Goal: Communication & Community: Ask a question

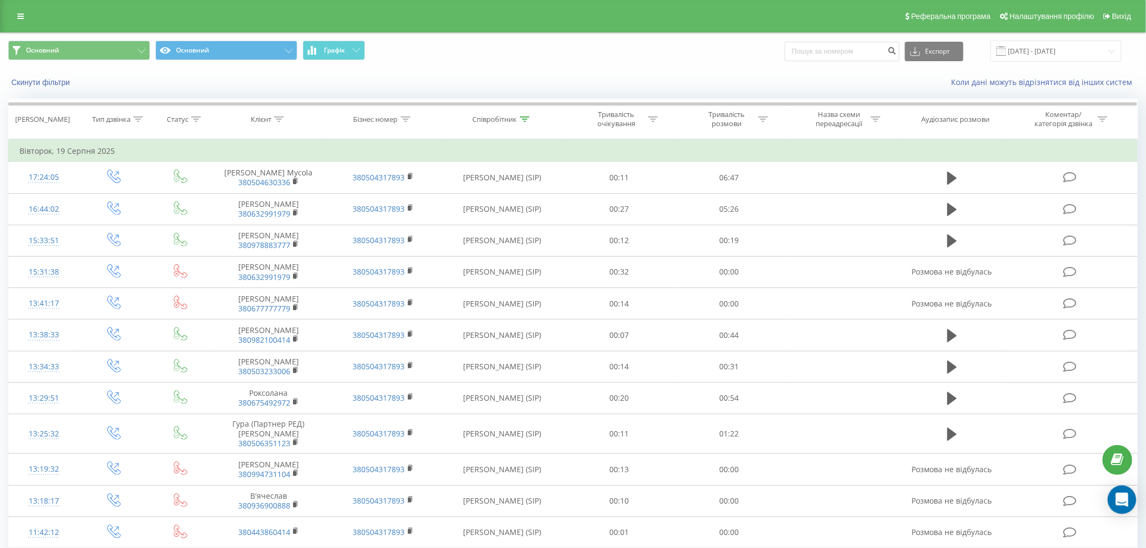
click at [1121, 495] on icon "Open Intercom Messenger" at bounding box center [1121, 500] width 12 height 14
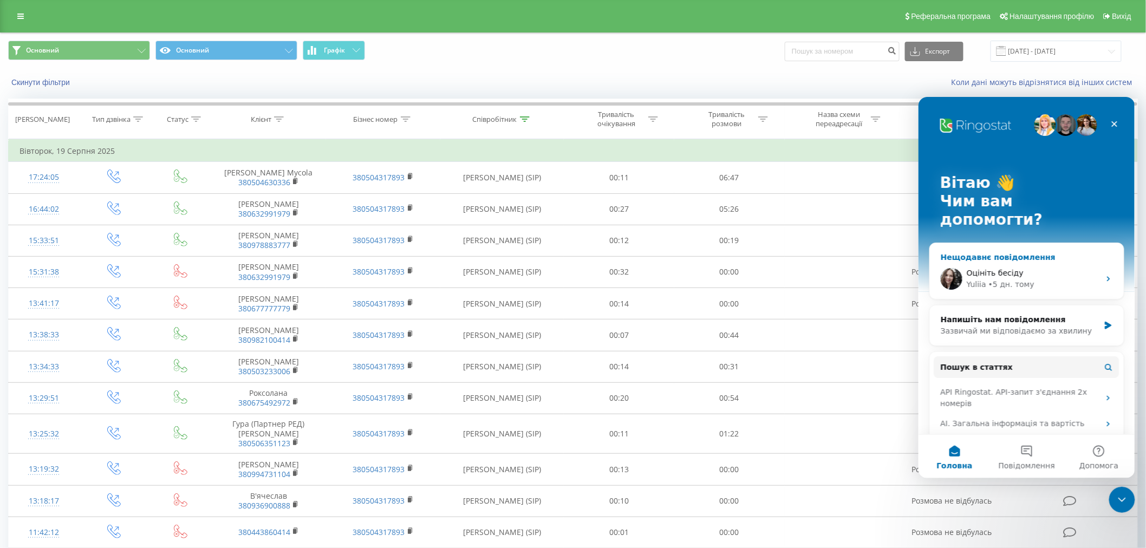
click at [987, 242] on div "Нещодавнє повідомлення Оцініть бесіду Yuliia • 5 дн. тому" at bounding box center [1026, 270] width 195 height 57
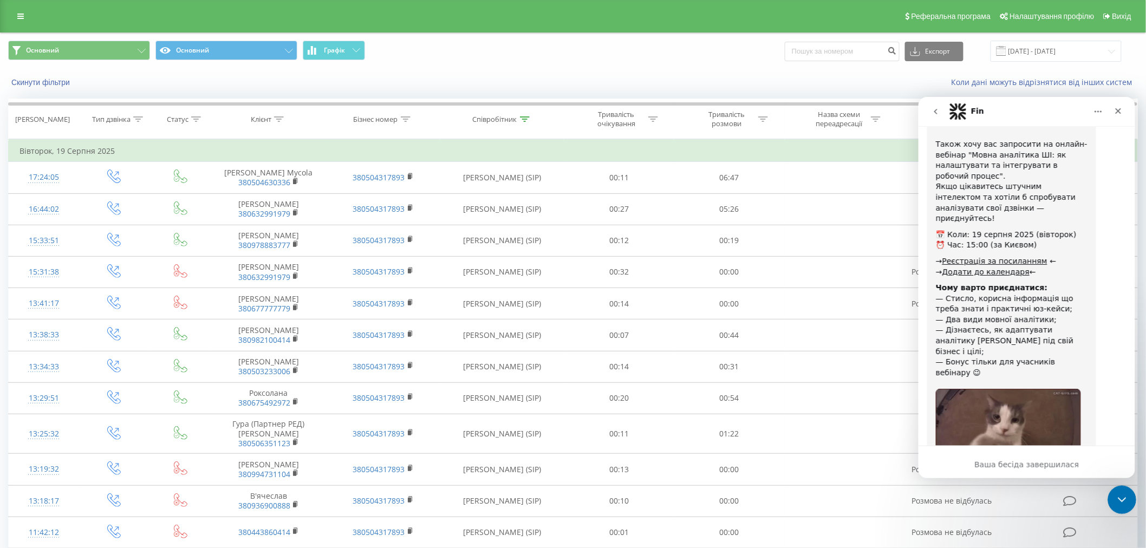
scroll to position [1386, 0]
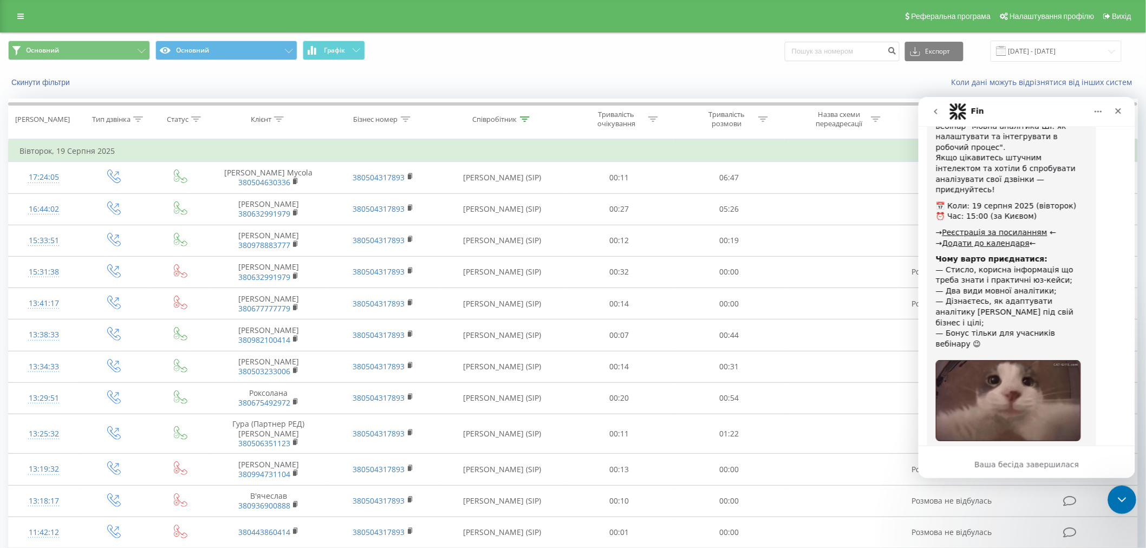
click at [1115, 493] on icon "Закрити програму для спілкування Intercom" at bounding box center [1119, 498] width 13 height 13
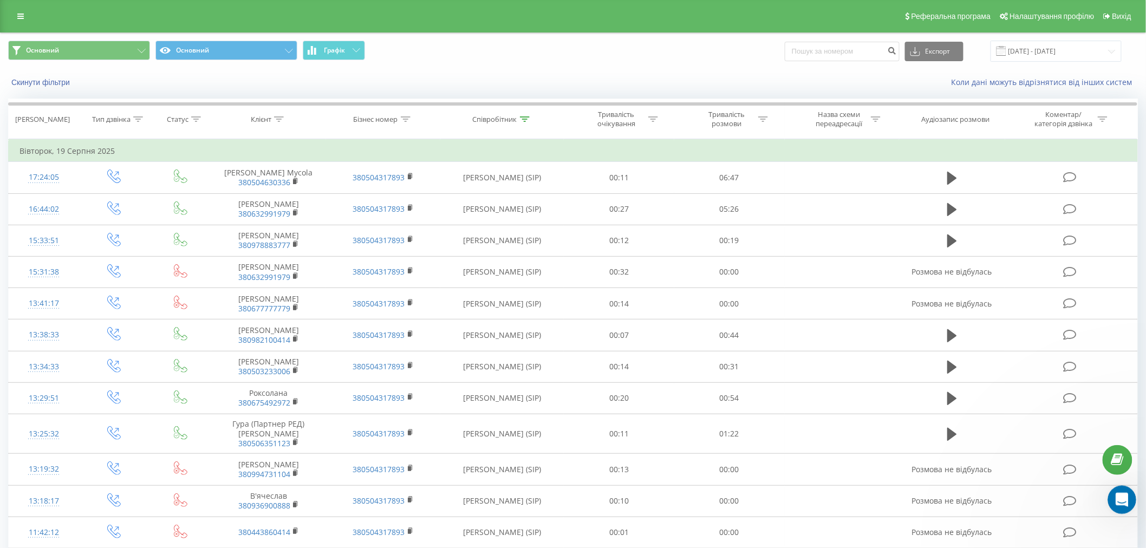
scroll to position [0, 0]
click at [1118, 496] on icon "Відкрити програму для спілкування Intercom" at bounding box center [1120, 498] width 18 height 18
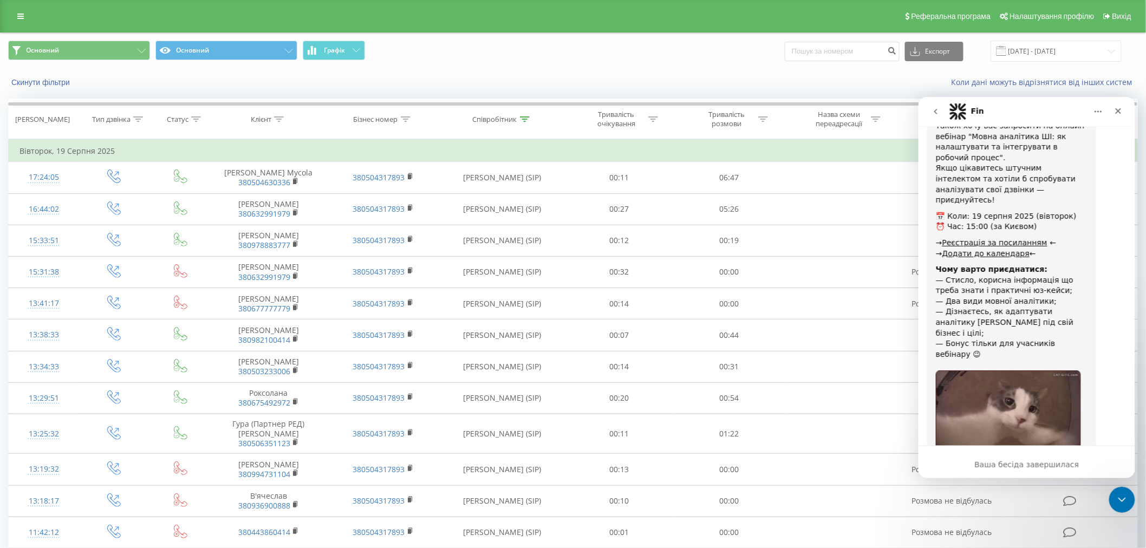
scroll to position [1386, 0]
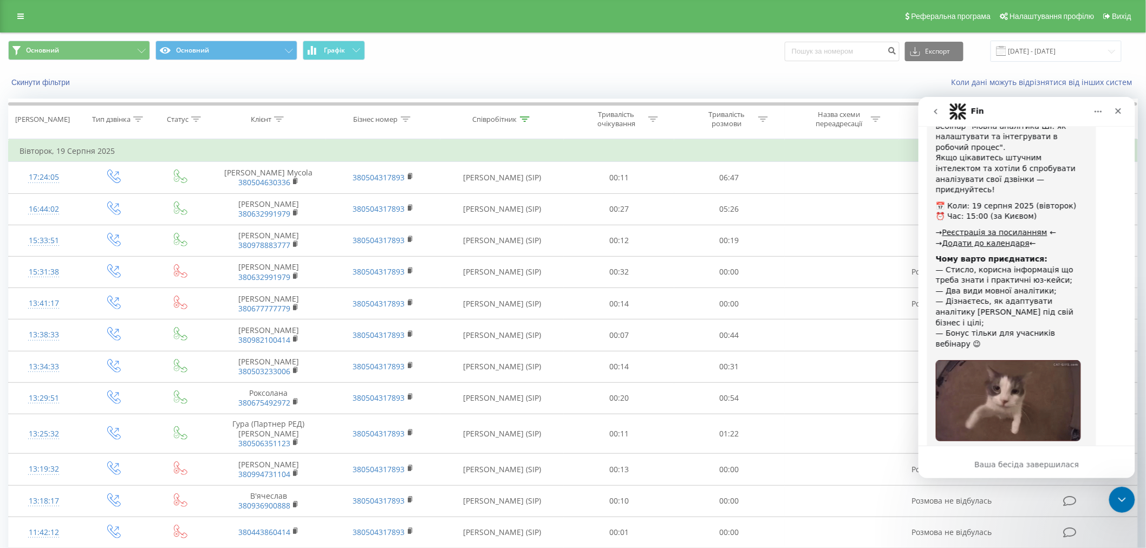
click at [932, 117] on button "go back" at bounding box center [935, 111] width 21 height 21
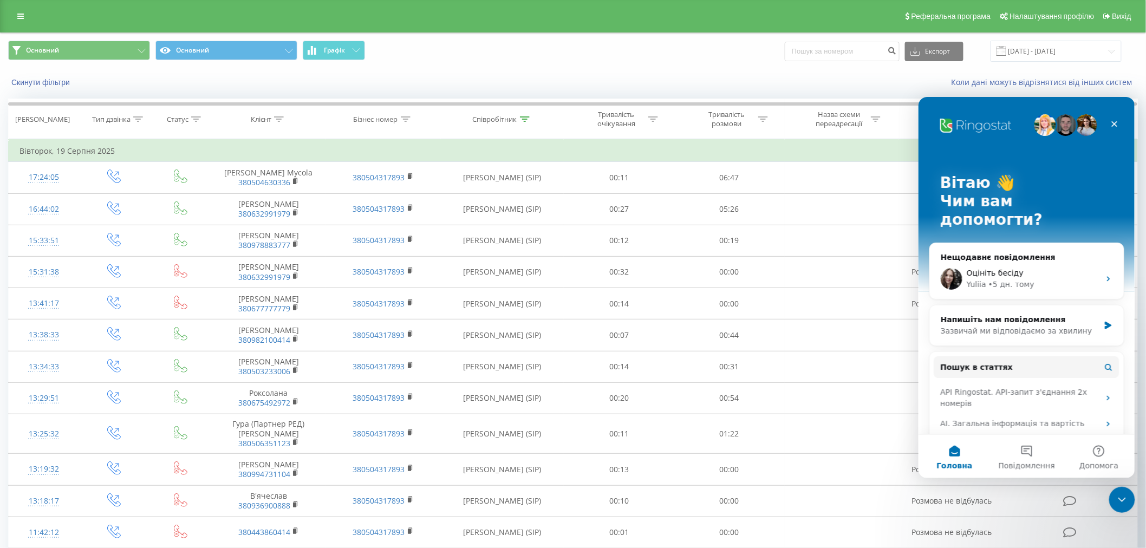
scroll to position [0, 0]
click at [1011, 325] on div "Зазвичай ми відповідаємо за хвилину" at bounding box center [1019, 330] width 159 height 11
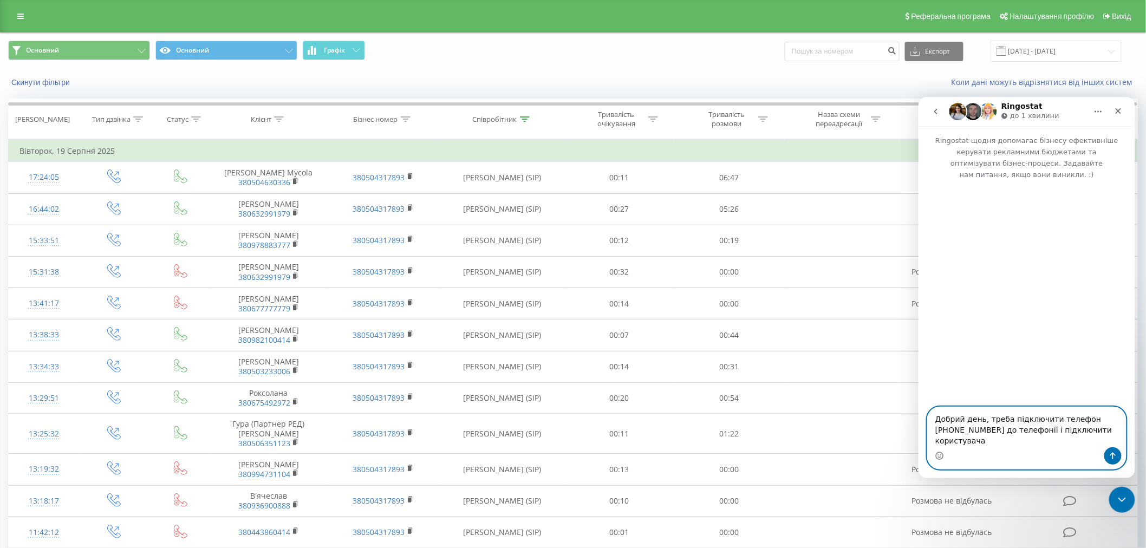
paste textarea "[PERSON_NAME]"
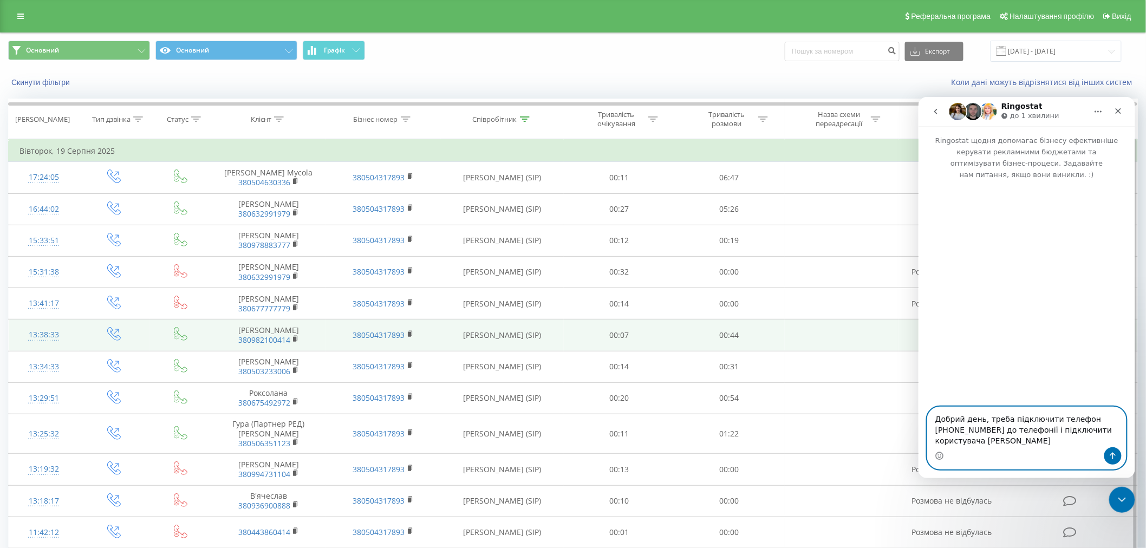
paste textarea "[EMAIL_ADDRESS][DOMAIN_NAME]"
type textarea "Добрий день, треба підключити телефон [PHONE_NUMBER] до телефонії і підключити …"
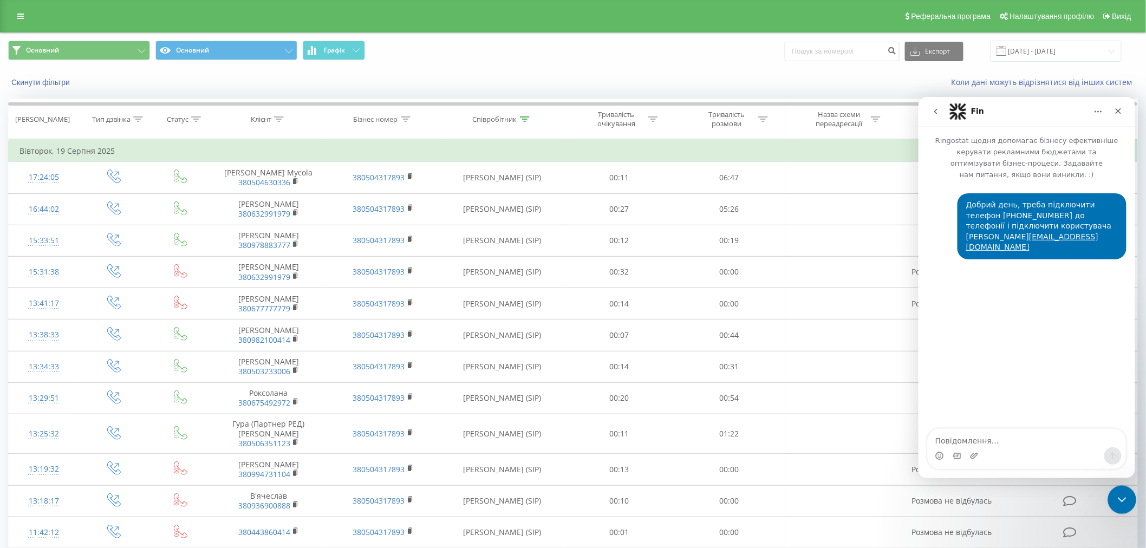
drag, startPoint x: 1116, startPoint y: 489, endPoint x: 1107, endPoint y: 492, distance: 9.5
click at [1116, 489] on div "Закрити програму для спілкування Intercom" at bounding box center [1120, 498] width 26 height 26
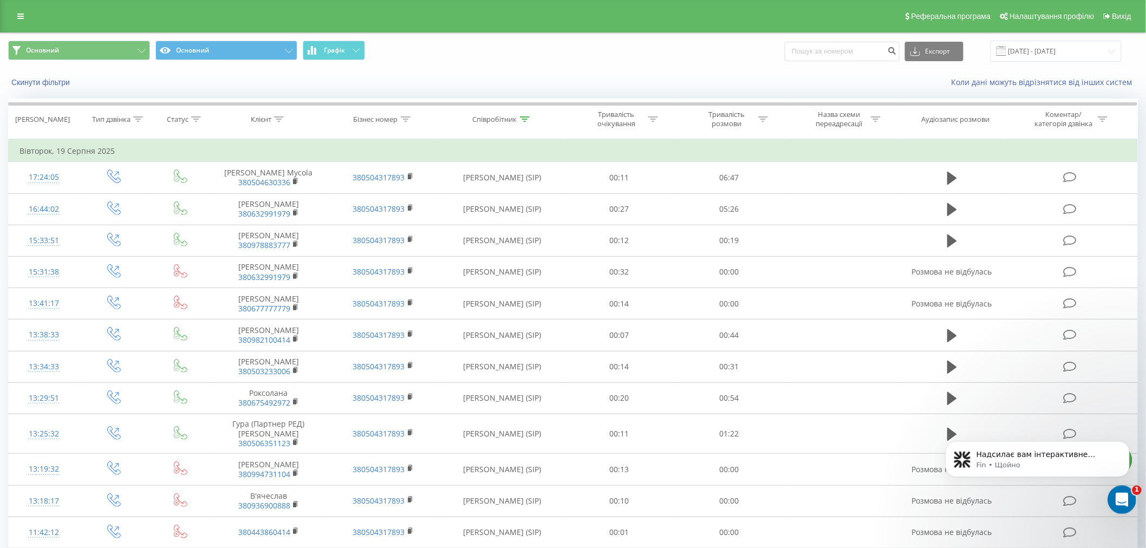
click at [1120, 497] on icon "Відкрити програму для спілкування Intercom" at bounding box center [1120, 498] width 18 height 18
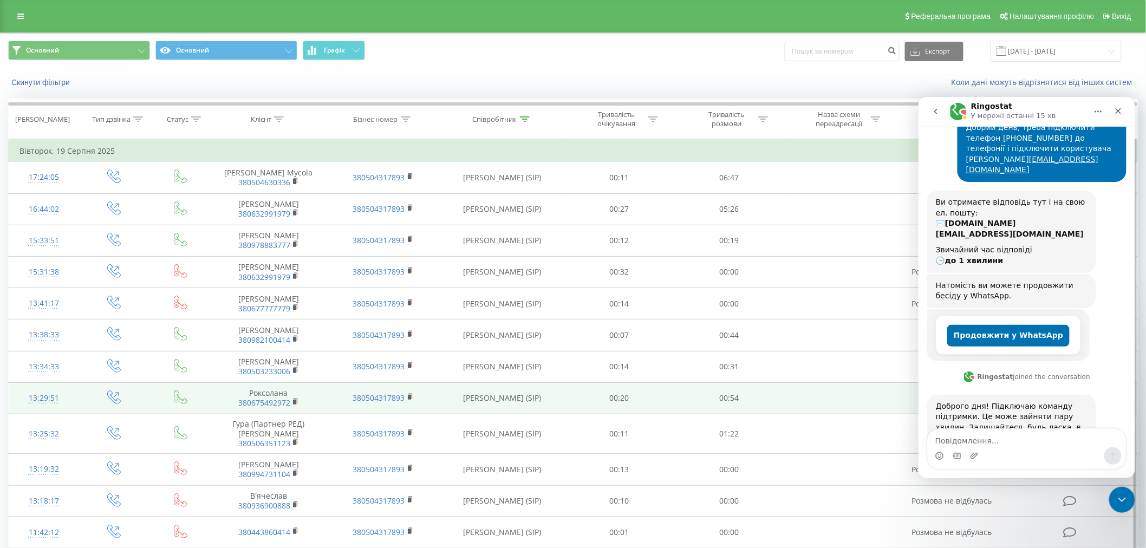
scroll to position [78, 0]
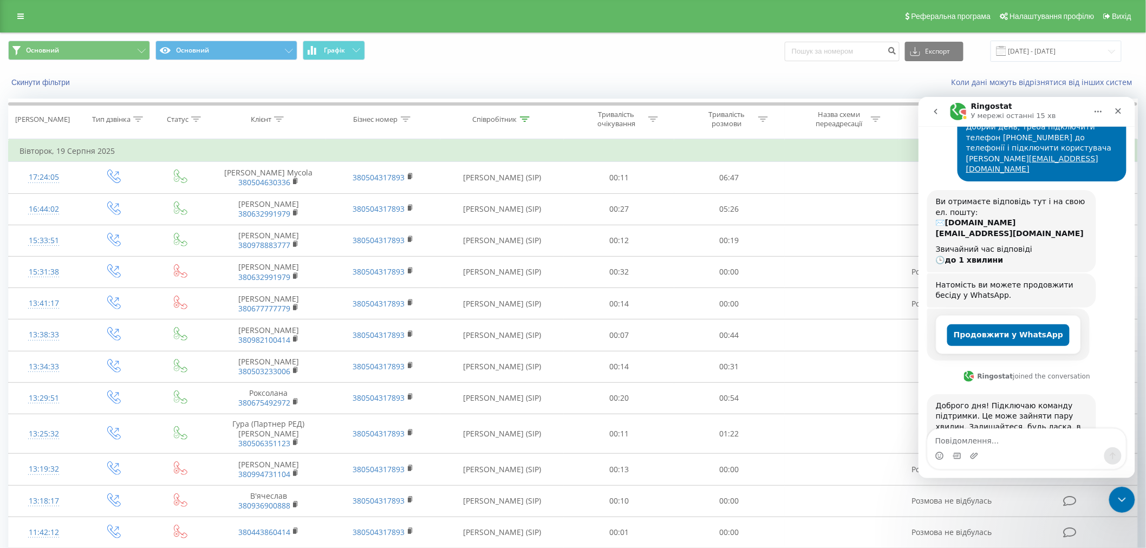
click at [987, 451] on div "Месенджер Intercom" at bounding box center [1026, 455] width 198 height 17
click at [1056, 426] on div "Доброго дня! Підключаю команду підтримки. Це може зайняти пару хвилин. Залишайт…" at bounding box center [1025, 433] width 199 height 79
click at [1041, 446] on textarea "Повідомлення..." at bounding box center [1026, 437] width 198 height 18
type textarea "?"
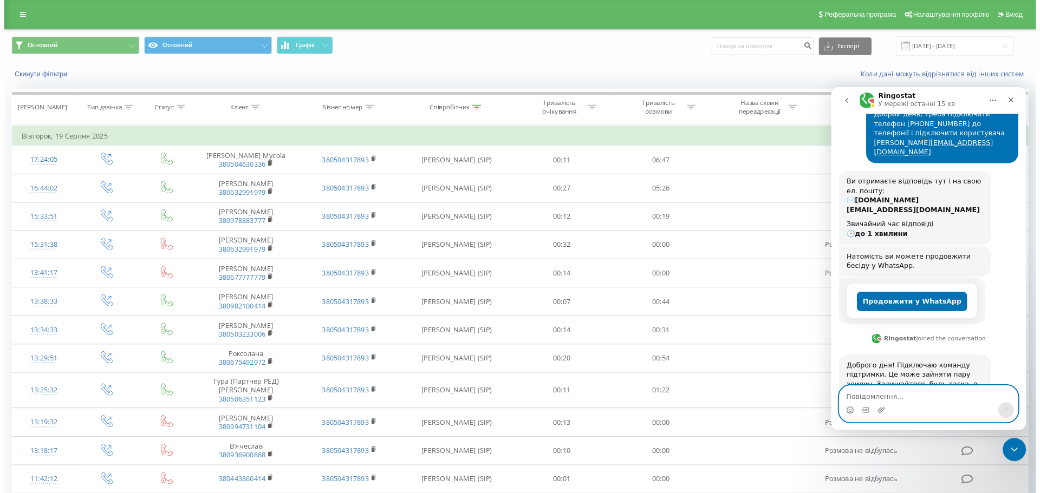
scroll to position [110, 0]
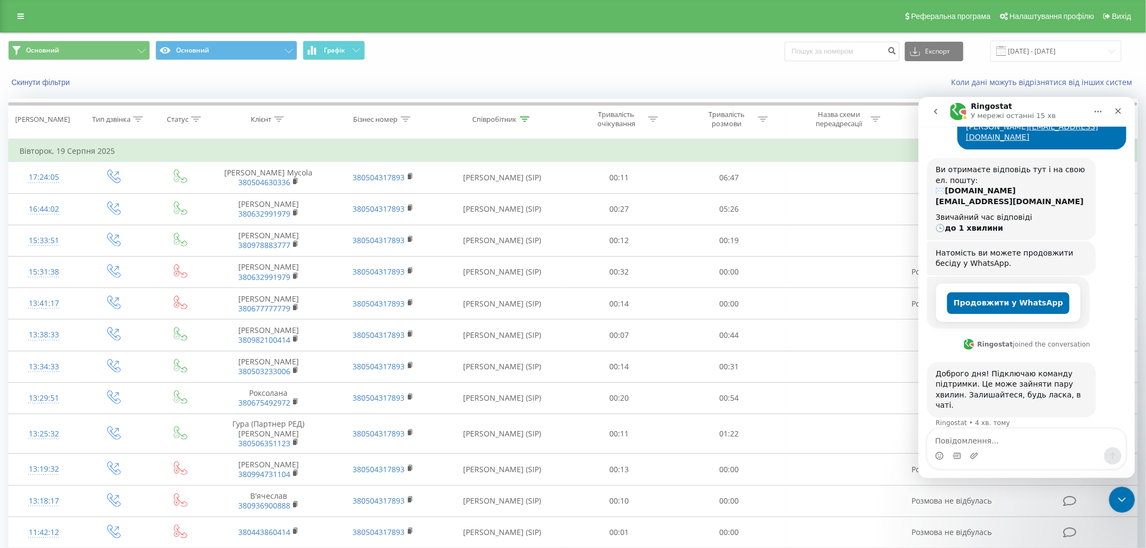
click at [629, 70] on div "Скинути фільтри Коли дані можуть відрізнятися вiд інших систем" at bounding box center [573, 82] width 1145 height 26
click at [1052, 54] on input "[DATE] - [DATE]" at bounding box center [1055, 51] width 131 height 21
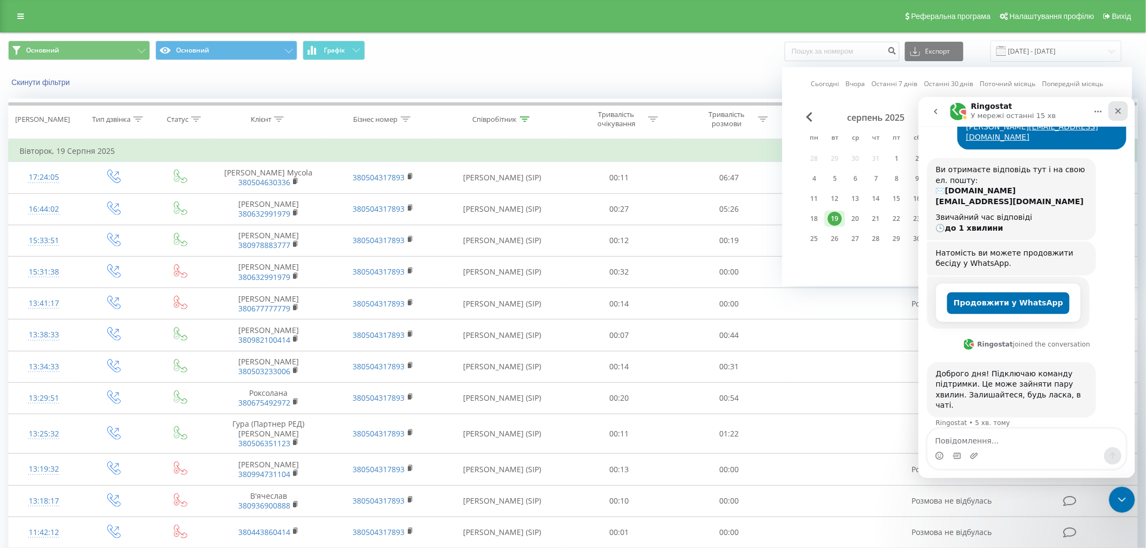
click at [1114, 106] on icon "Закрити" at bounding box center [1117, 110] width 9 height 9
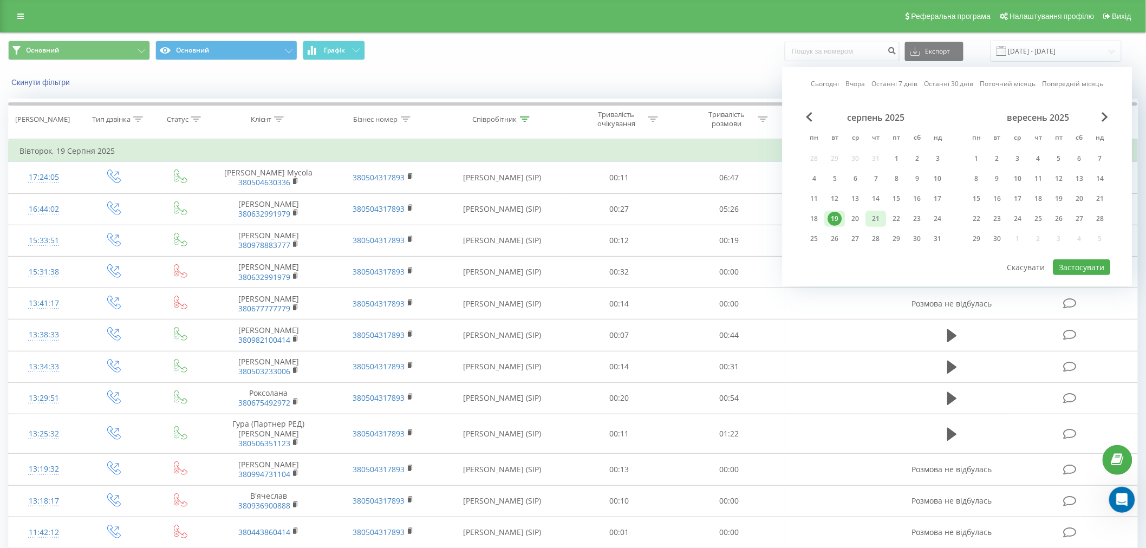
click at [879, 215] on div "21" at bounding box center [876, 219] width 14 height 14
click at [1087, 266] on button "Застосувати" at bounding box center [1081, 267] width 57 height 16
type input "[DATE] - [DATE]"
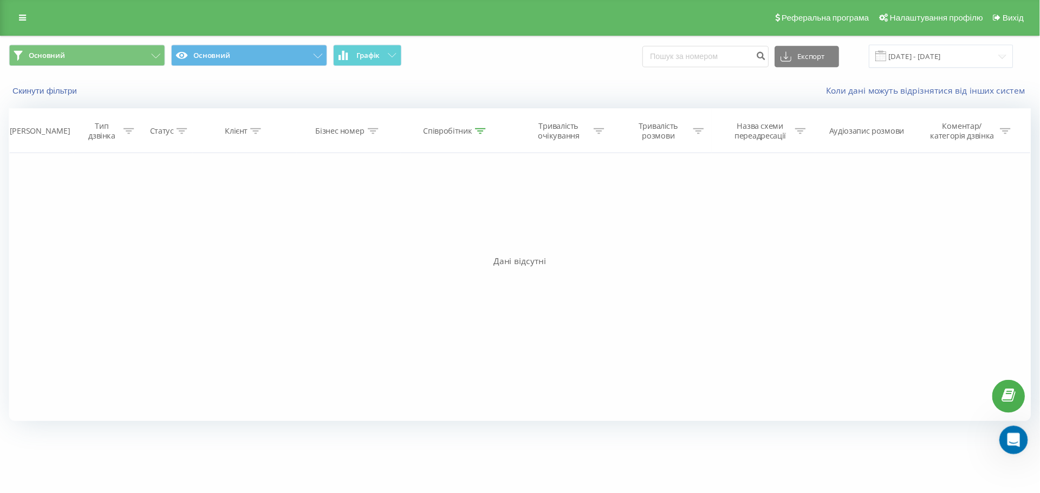
scroll to position [110, 0]
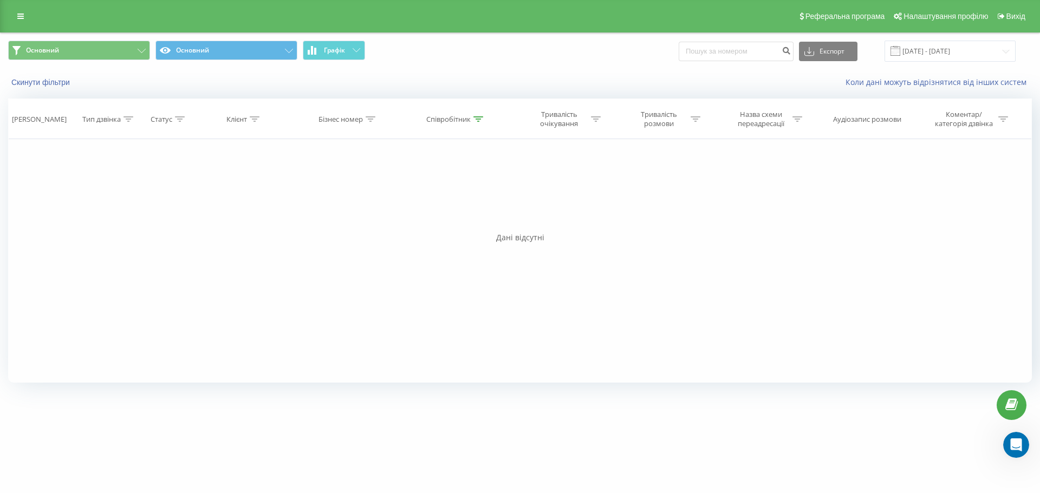
click at [568, 235] on div "Дані відсутні" at bounding box center [519, 237] width 1023 height 11
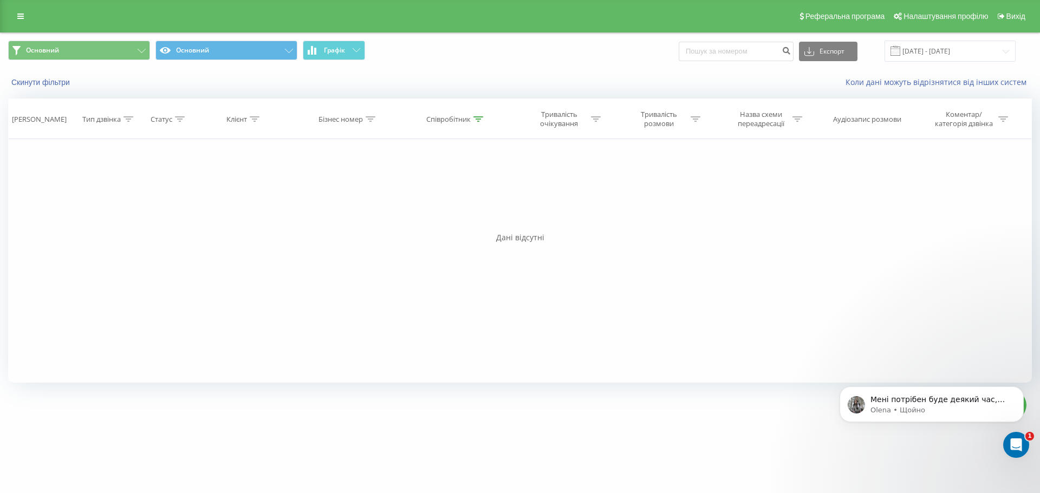
scroll to position [245, 0]
click at [1028, 453] on body "Мені потрібен буде деякий час, щоб ознайомитися з налаштуваннями вашого проекту…" at bounding box center [931, 414] width 208 height 92
drag, startPoint x: 1025, startPoint y: 449, endPoint x: 1941, endPoint y: 837, distance: 994.8
click at [1027, 450] on div "Відкрити програму для спілкування Intercom" at bounding box center [1014, 443] width 26 height 26
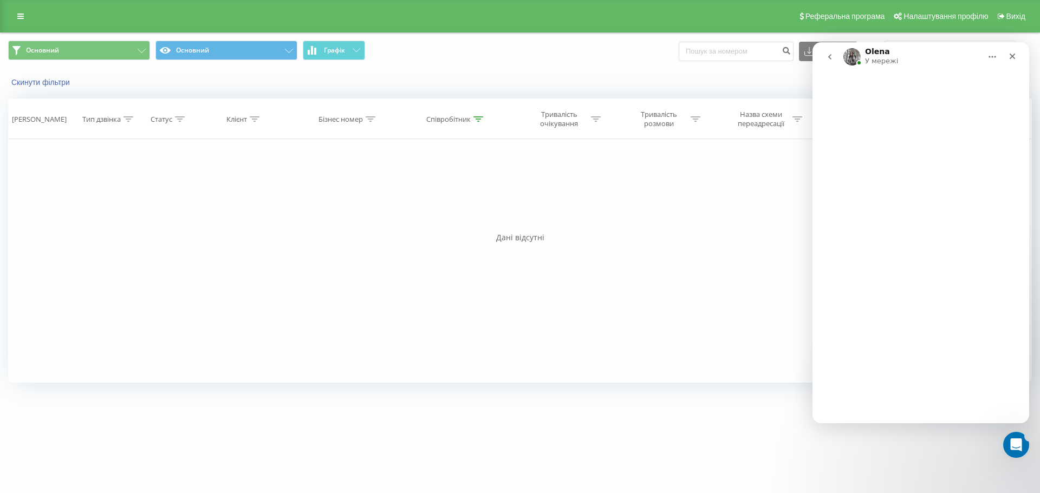
click at [929, 401] on div "Месенджер Intercom" at bounding box center [920, 247] width 217 height 352
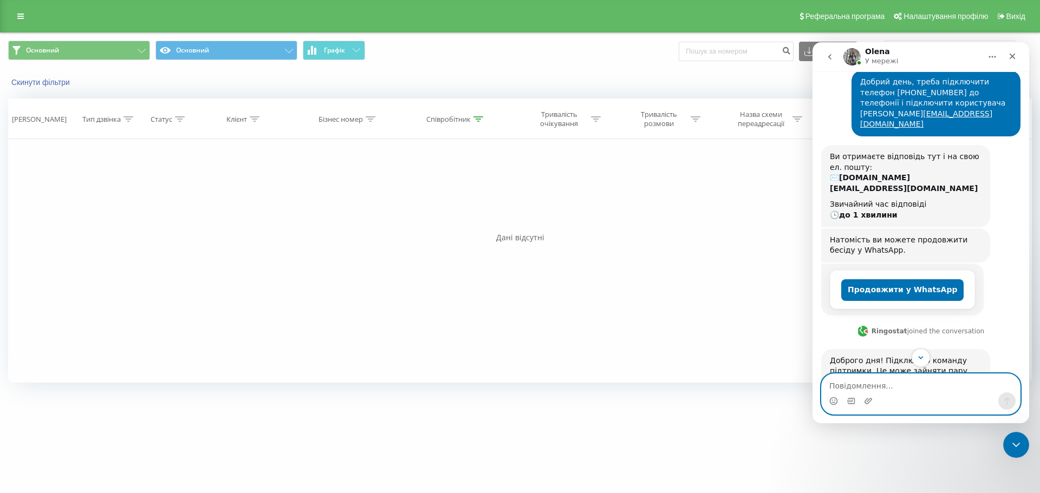
scroll to position [0, 0]
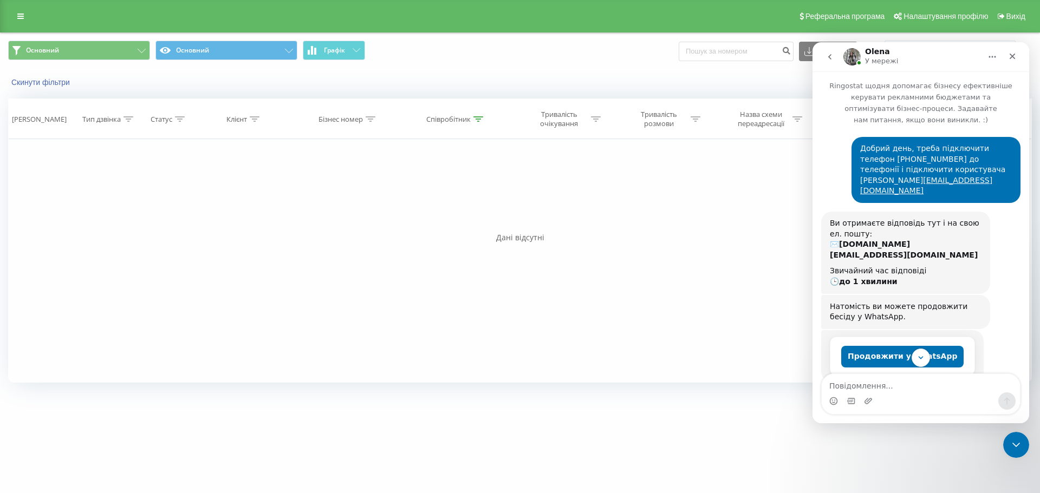
click at [860, 146] on div "Добрий день, треба підключити телефон [PHONE_NUMBER] до телефонії і підключити …" at bounding box center [936, 169] width 152 height 53
drag, startPoint x: 859, startPoint y: 146, endPoint x: 907, endPoint y: 149, distance: 47.7
click at [907, 149] on div "Добрий день, треба підключити телефон [PHONE_NUMBER] до телефонії і підключити …" at bounding box center [936, 169] width 152 height 53
copy div "380 95 150 34 66"
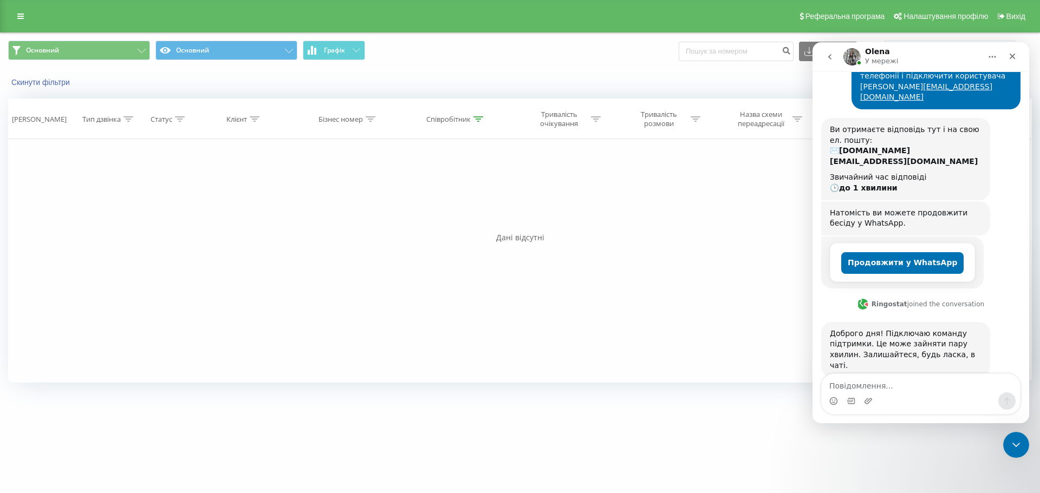
scroll to position [47, 0]
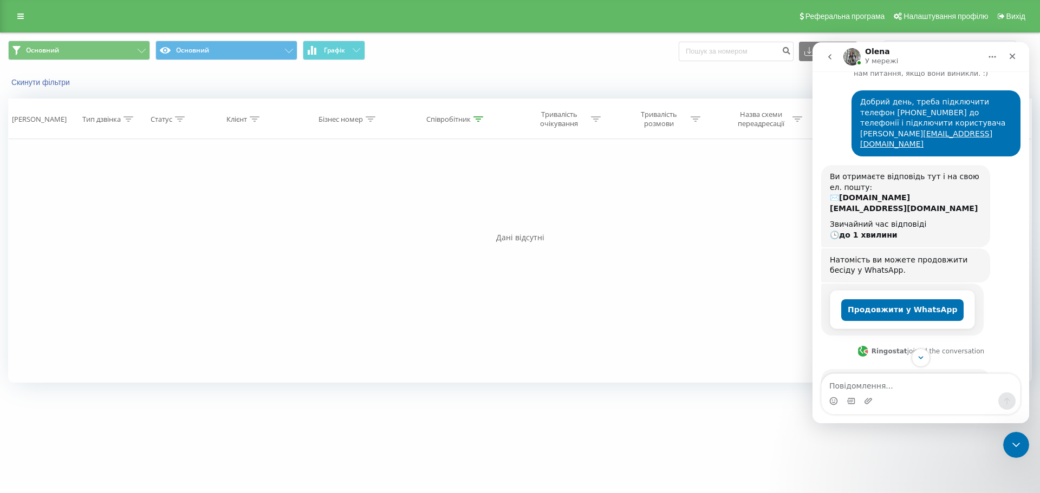
click at [863, 112] on div "Добрий день, треба підключити телефон [PHONE_NUMBER] до телефонії і підключити …" at bounding box center [936, 123] width 152 height 53
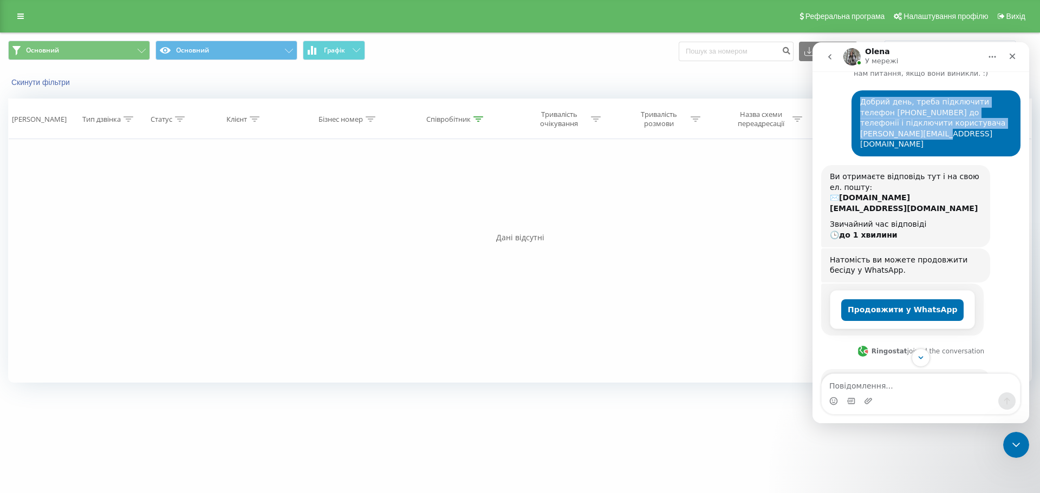
drag, startPoint x: 851, startPoint y: 122, endPoint x: 878, endPoint y: 126, distance: 26.7
click at [878, 126] on div "Добрий день, треба підключити телефон [PHONE_NUMBER] до телефонії і підключити …" at bounding box center [935, 123] width 169 height 66
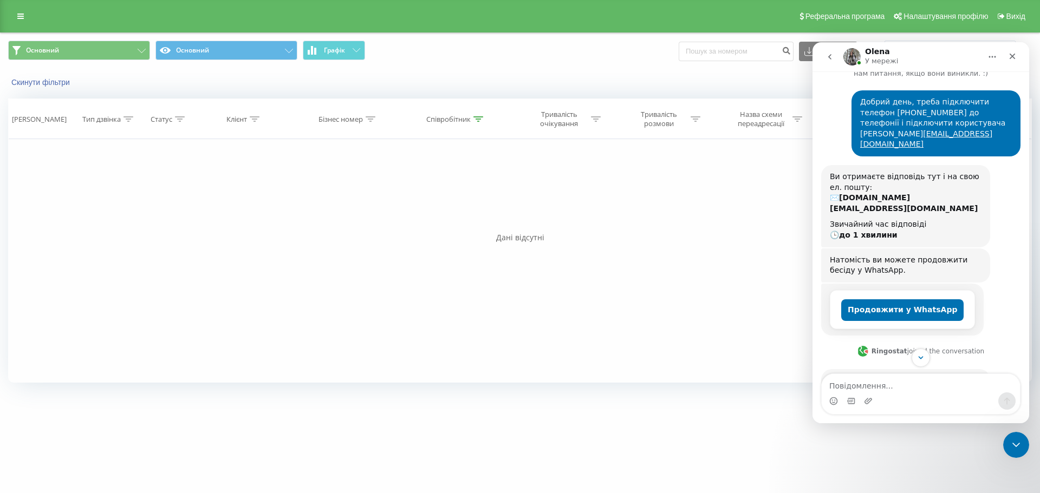
click at [879, 129] on div "Добрий день, треба підключити телефон [PHONE_NUMBER] до телефонії і підключити …" at bounding box center [935, 123] width 169 height 66
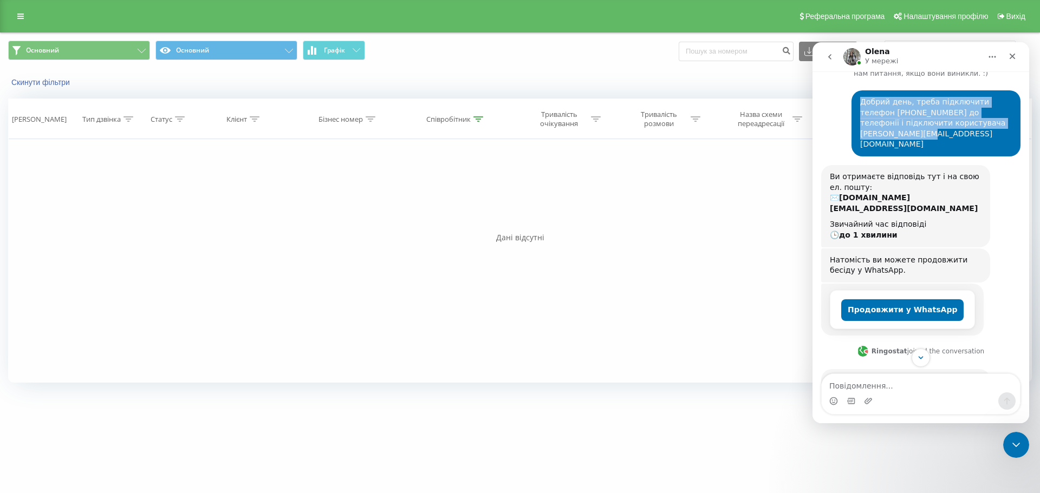
drag, startPoint x: 854, startPoint y: 123, endPoint x: 861, endPoint y: 124, distance: 7.7
click at [861, 124] on div "Добрий день, треба підключити телефон [PHONE_NUMBER] до телефонії і підключити …" at bounding box center [935, 123] width 169 height 66
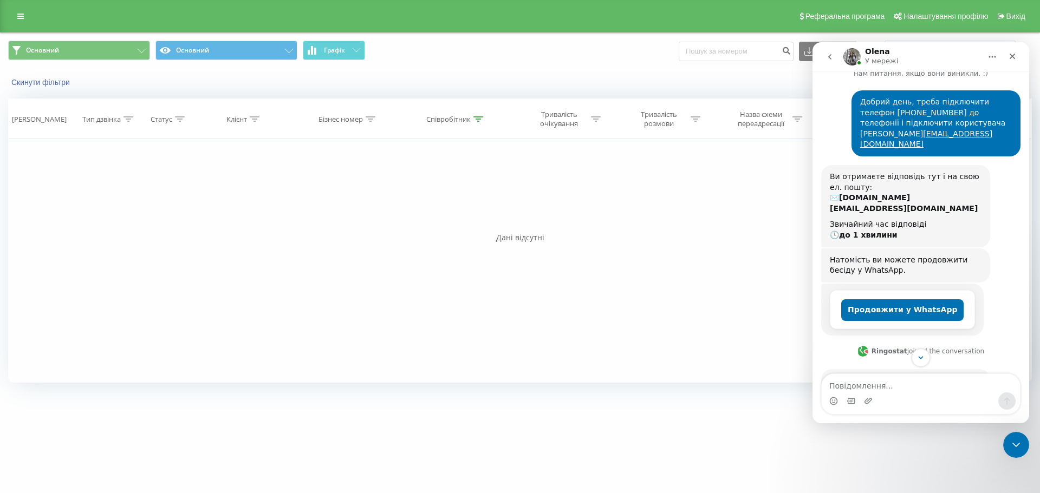
click at [865, 130] on div "Добрий день, треба підключити телефон [PHONE_NUMBER] до телефонії і підключити …" at bounding box center [935, 123] width 169 height 66
